Goal: Check status: Check status

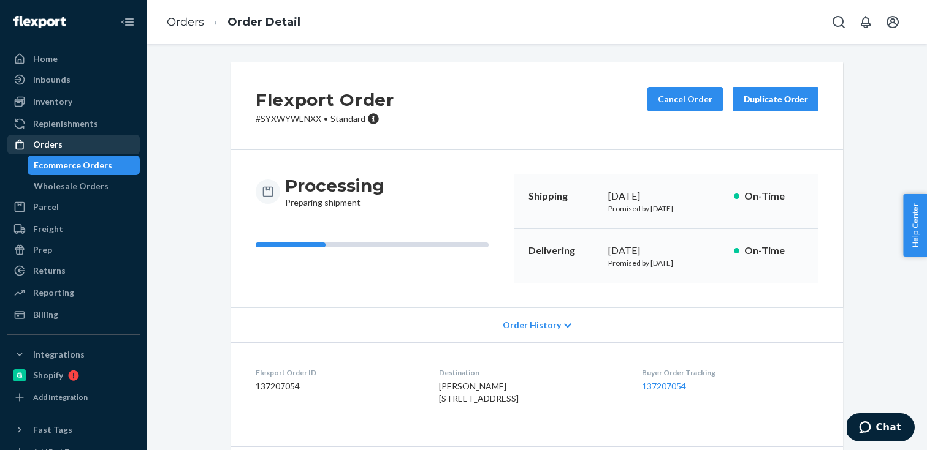
click at [68, 140] on div "Orders" at bounding box center [74, 144] width 130 height 17
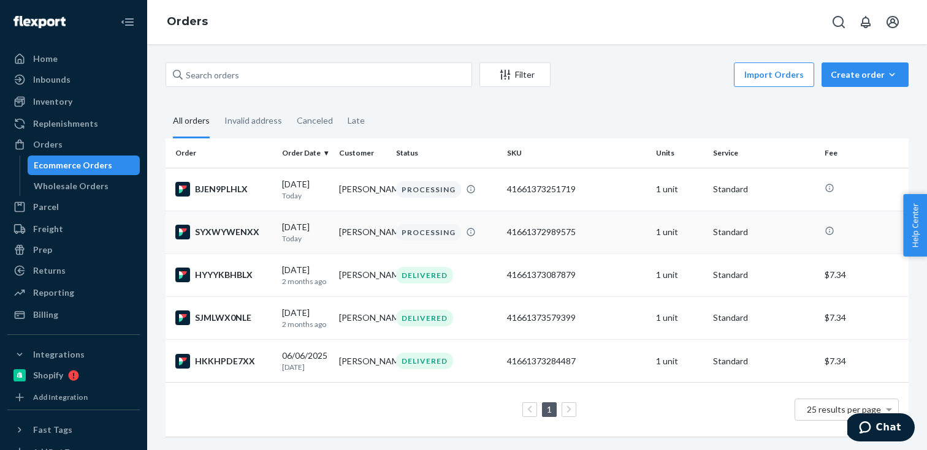
click at [615, 238] on div "41661372989575" at bounding box center [576, 232] width 139 height 12
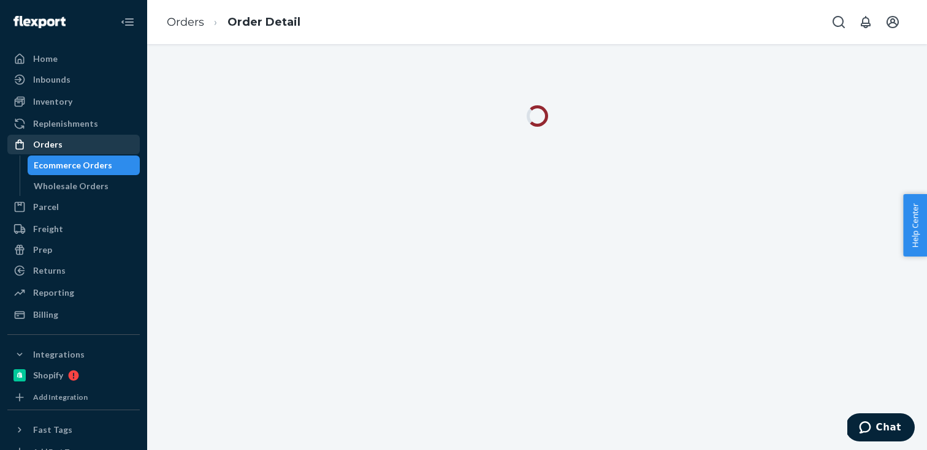
click at [91, 145] on div "Orders" at bounding box center [74, 144] width 130 height 17
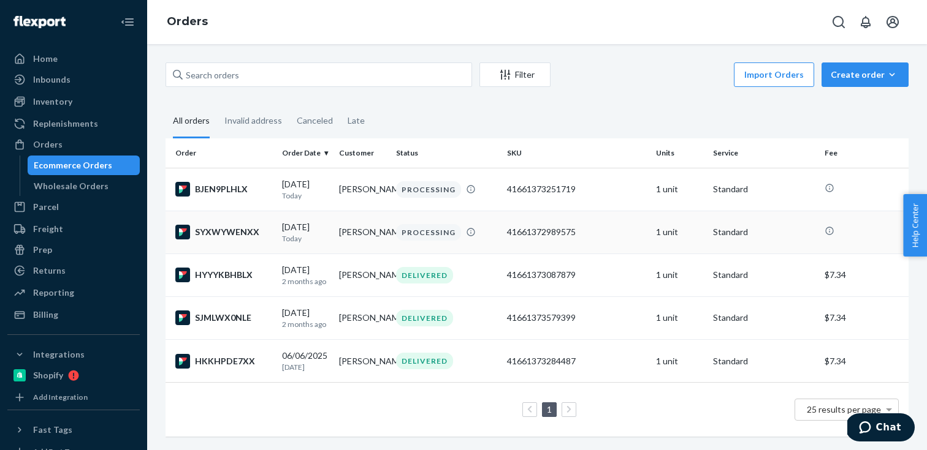
click at [591, 236] on div "41661372989575" at bounding box center [576, 232] width 139 height 12
